Goal: Task Accomplishment & Management: Use online tool/utility

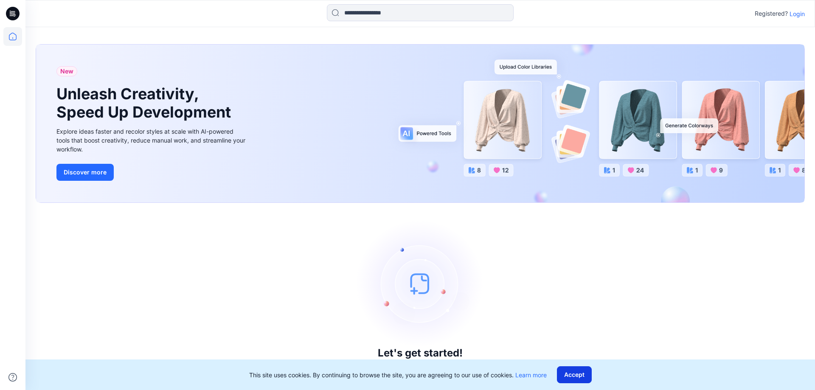
click at [573, 382] on button "Accept" at bounding box center [574, 374] width 35 height 17
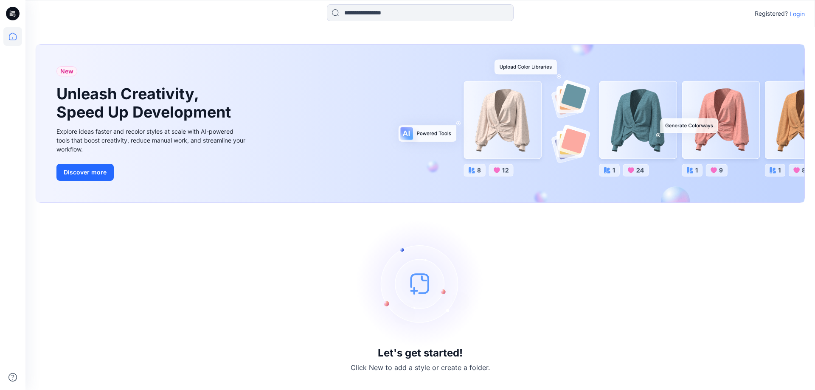
click at [800, 11] on p "Login" at bounding box center [796, 13] width 15 height 9
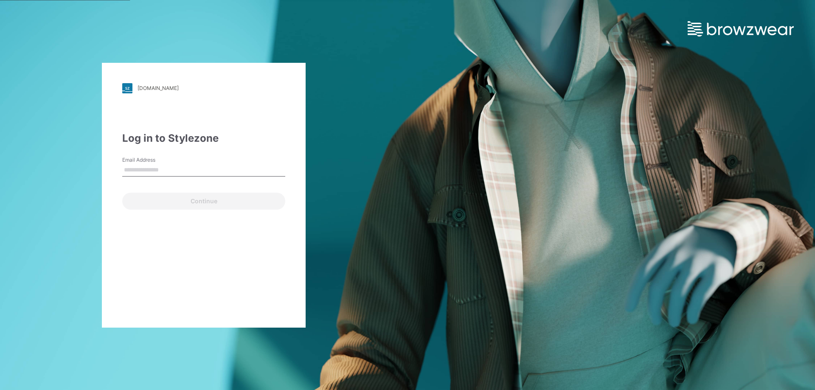
type input "**********"
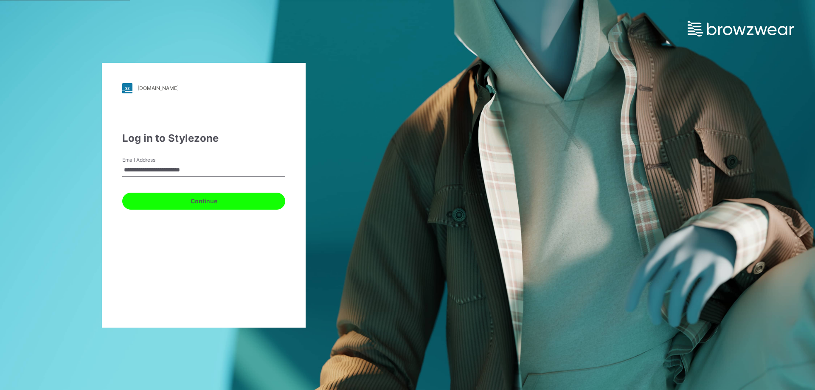
click at [208, 205] on button "Continue" at bounding box center [203, 201] width 163 height 17
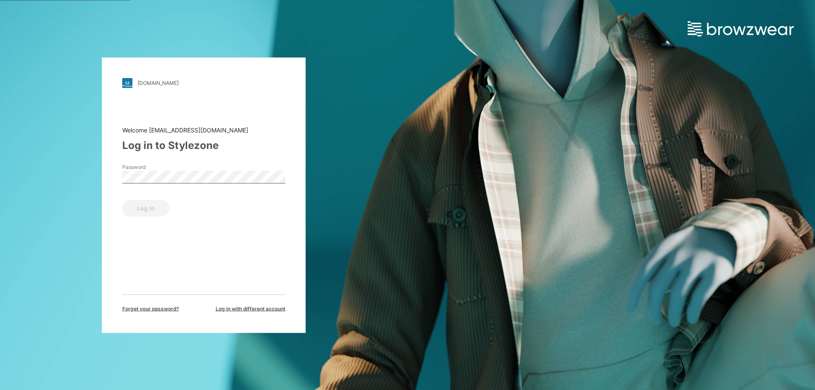
click at [163, 185] on div "Password" at bounding box center [203, 175] width 163 height 25
click at [140, 207] on button "Log in" at bounding box center [145, 207] width 47 height 17
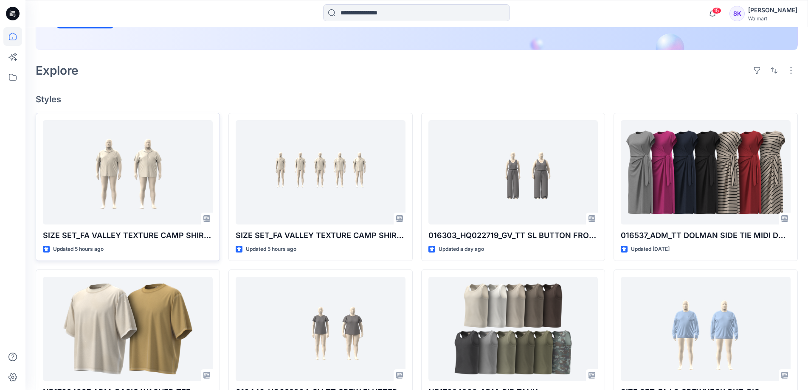
scroll to position [212, 0]
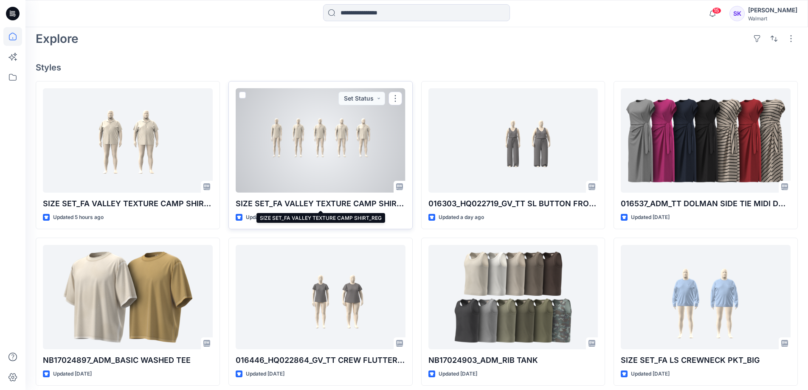
click at [343, 207] on p "SIZE SET_FA VALLEY TEXTURE CAMP SHIRT_REG" at bounding box center [321, 204] width 170 height 12
click at [347, 199] on p "SIZE SET_FA VALLEY TEXTURE CAMP SHIRT_REG" at bounding box center [321, 204] width 170 height 12
click at [373, 121] on div at bounding box center [321, 140] width 170 height 104
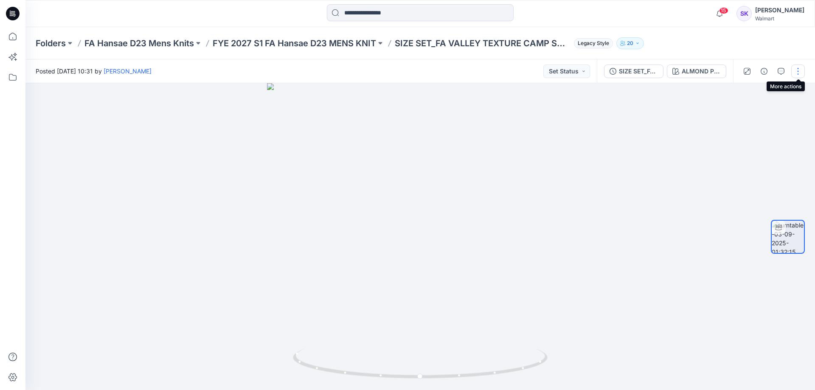
click at [802, 69] on button "button" at bounding box center [798, 72] width 14 height 14
click at [770, 141] on p "Duplicate to..." at bounding box center [757, 138] width 39 height 9
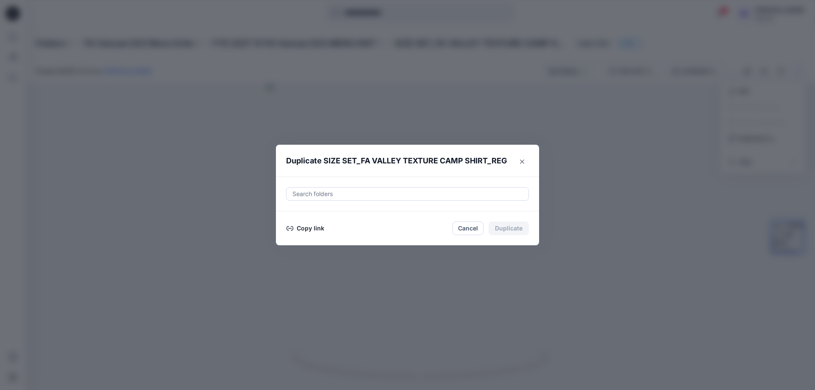
click at [298, 227] on button "Copy link" at bounding box center [305, 228] width 39 height 10
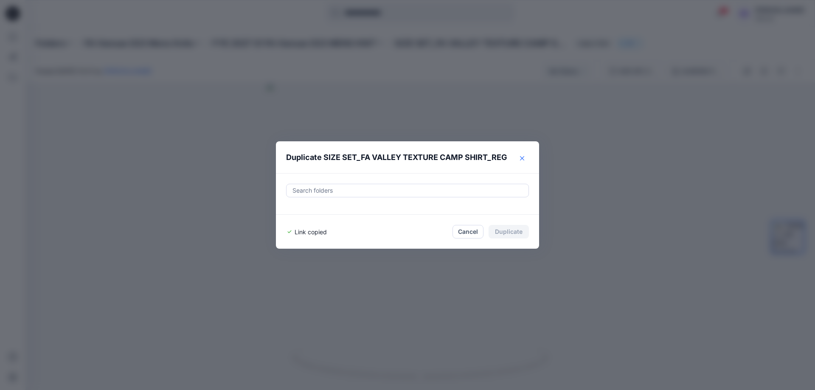
click at [522, 161] on button "Close" at bounding box center [522, 159] width 14 height 14
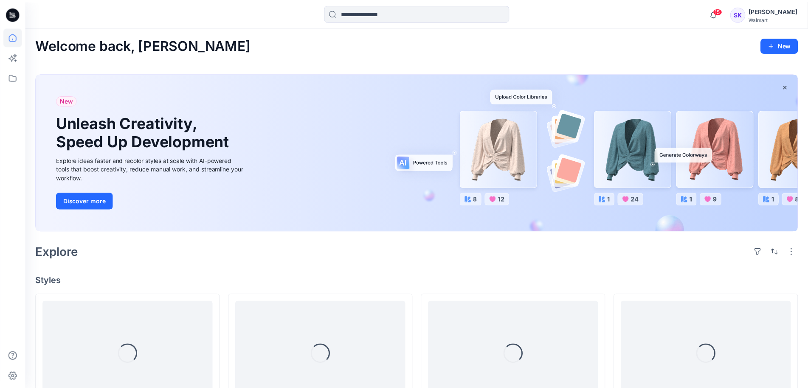
scroll to position [212, 0]
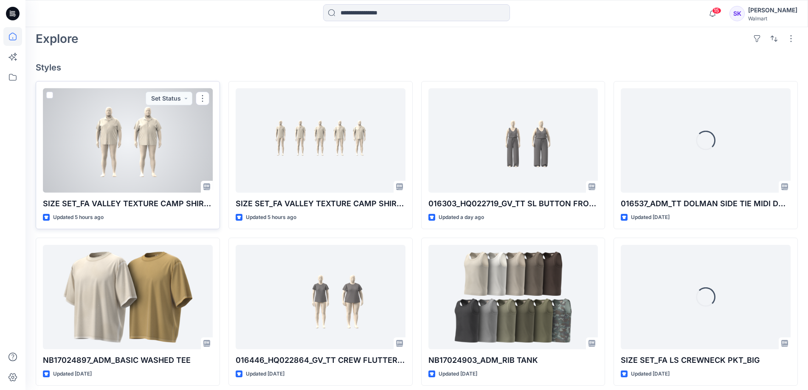
click at [166, 208] on p "SIZE SET_FA VALLEY TEXTURE CAMP SHIRT_BIG" at bounding box center [128, 204] width 170 height 12
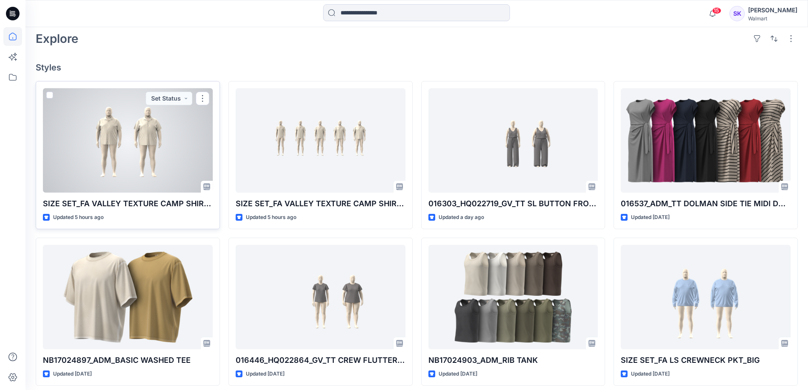
click at [175, 201] on p "SIZE SET_FA VALLEY TEXTURE CAMP SHIRT_BIG" at bounding box center [128, 204] width 170 height 12
click at [135, 181] on div at bounding box center [128, 140] width 170 height 104
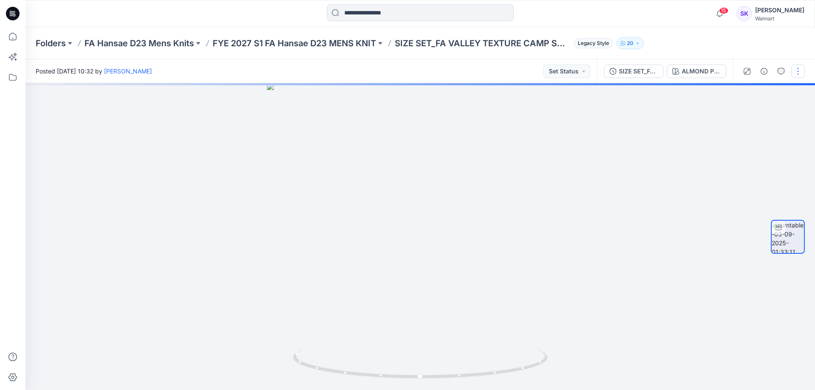
click at [803, 75] on button "button" at bounding box center [798, 72] width 14 height 14
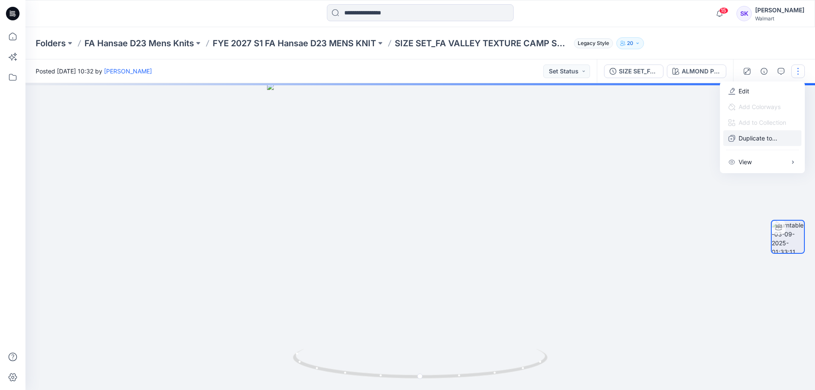
click at [756, 140] on p "Duplicate to..." at bounding box center [757, 138] width 39 height 9
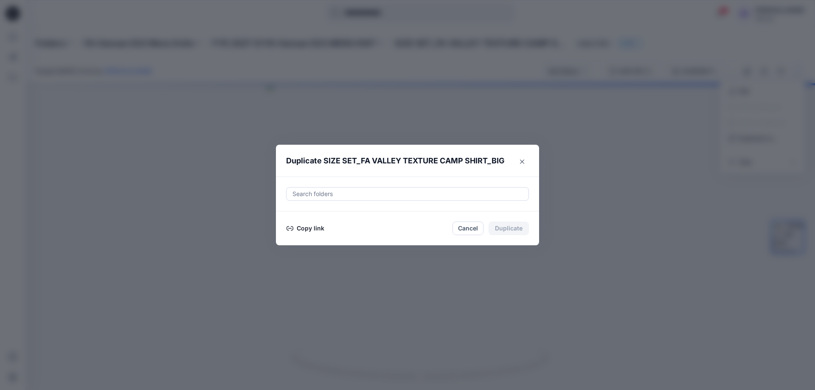
click at [312, 226] on button "Copy link" at bounding box center [305, 228] width 39 height 10
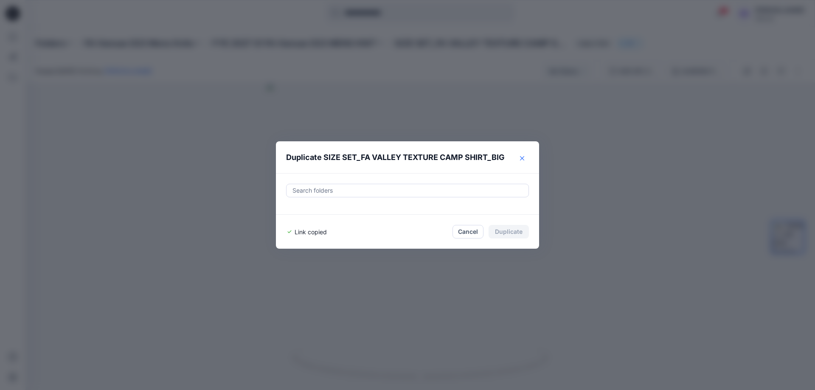
click at [523, 160] on icon "Close" at bounding box center [522, 158] width 4 height 4
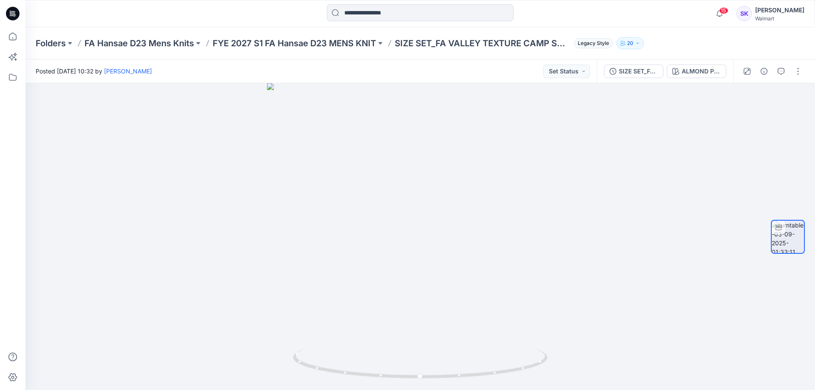
drag, startPoint x: 9, startPoint y: 311, endPoint x: 17, endPoint y: 295, distance: 16.9
click at [9, 310] on div at bounding box center [12, 208] width 19 height 363
